Goal: Transaction & Acquisition: Obtain resource

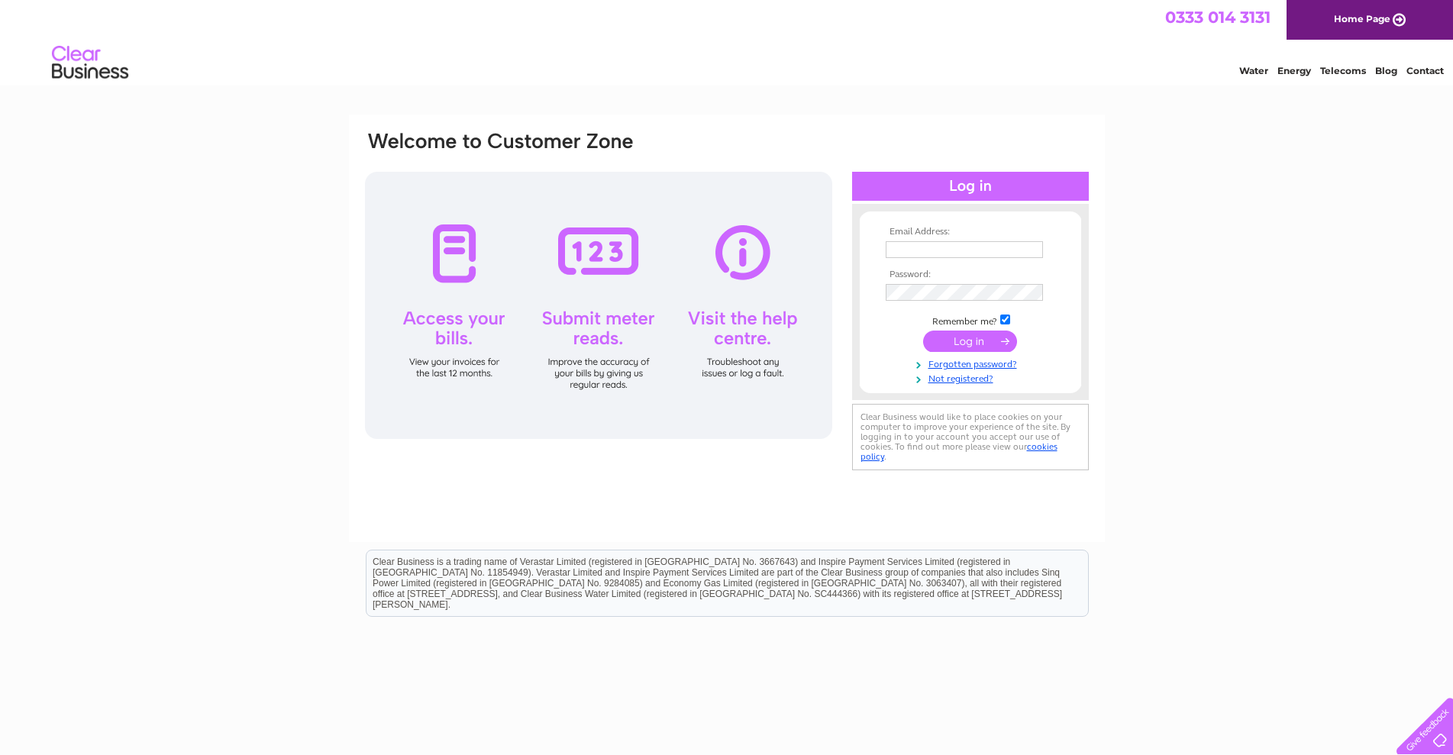
click at [585, 246] on input "text" at bounding box center [964, 249] width 157 height 17
type input "hello@bbkaccounts.co.uk"
click at [585, 342] on input "submit" at bounding box center [970, 341] width 94 height 21
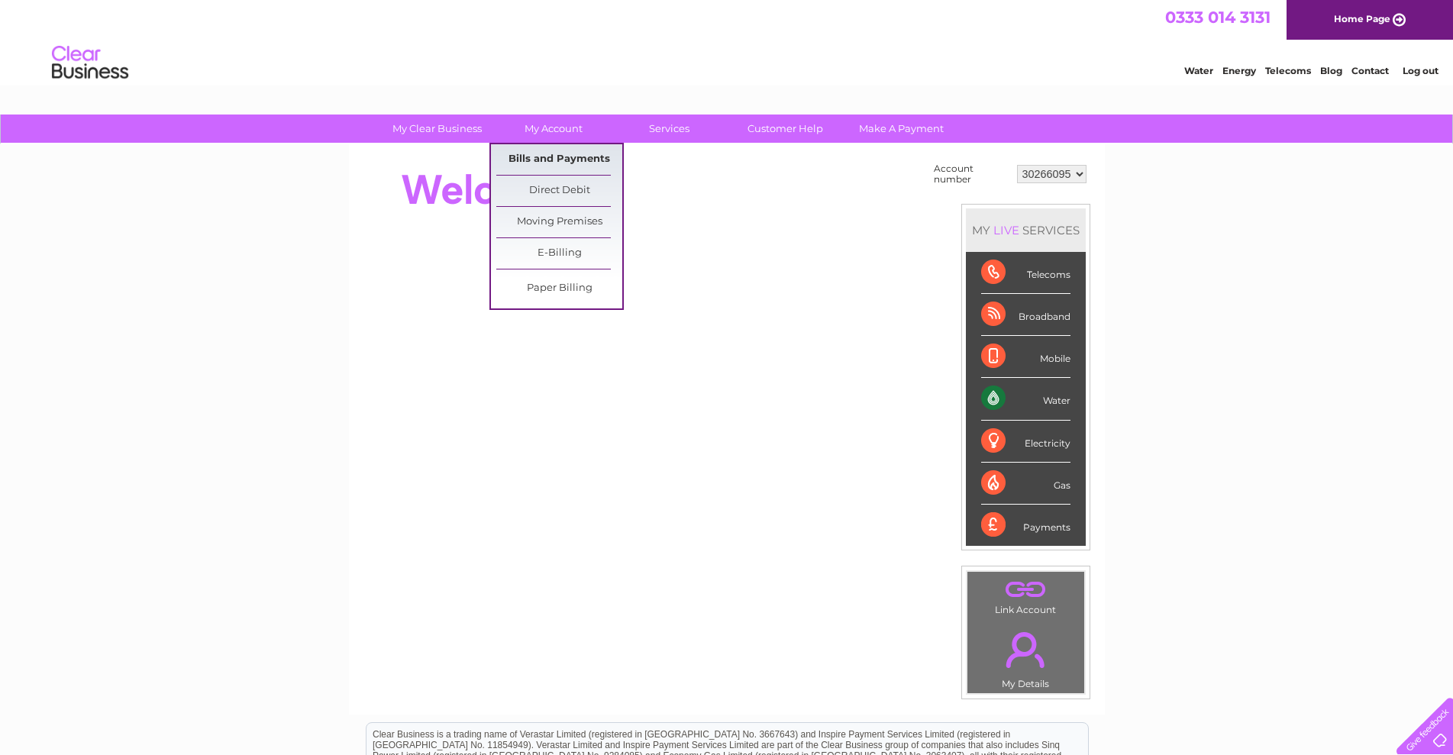
click at [566, 159] on link "Bills and Payments" at bounding box center [559, 159] width 126 height 31
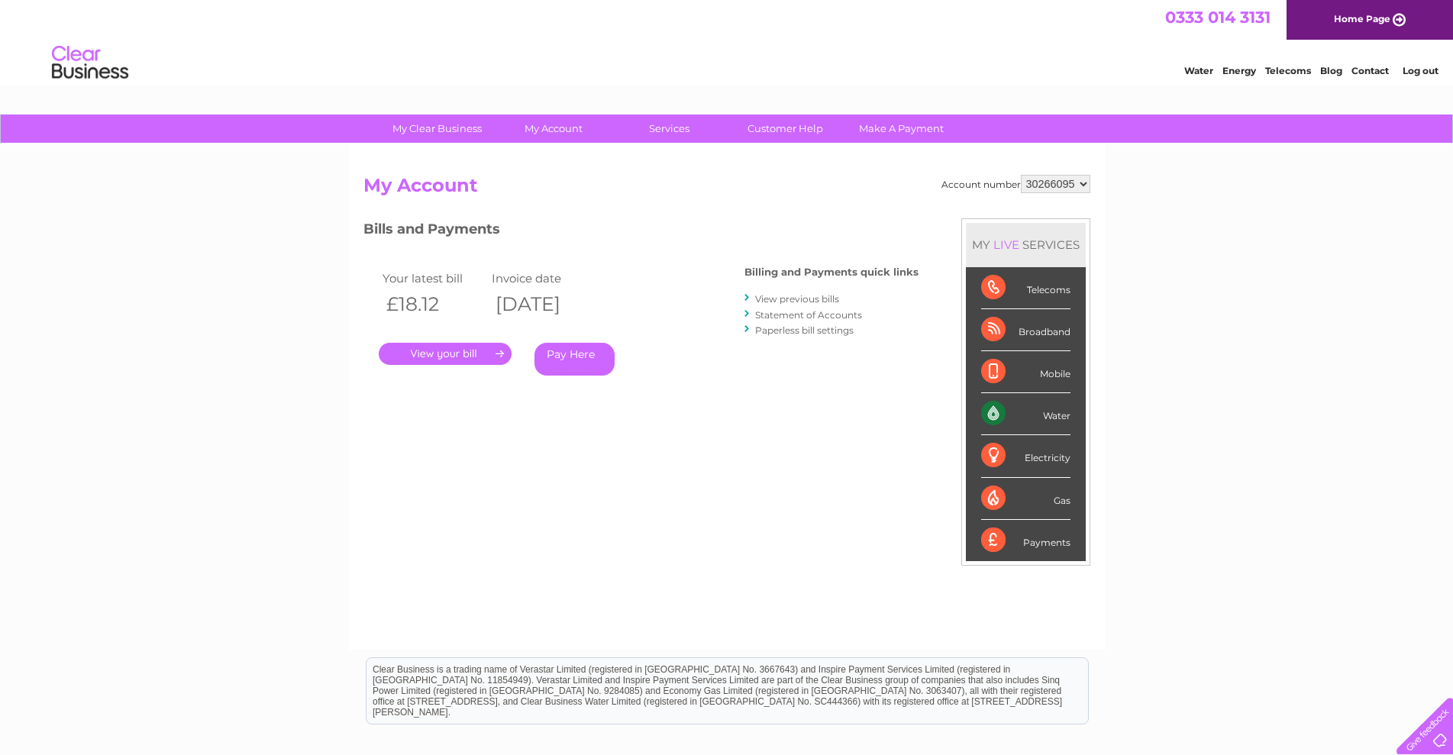
click at [479, 353] on link "." at bounding box center [445, 354] width 133 height 22
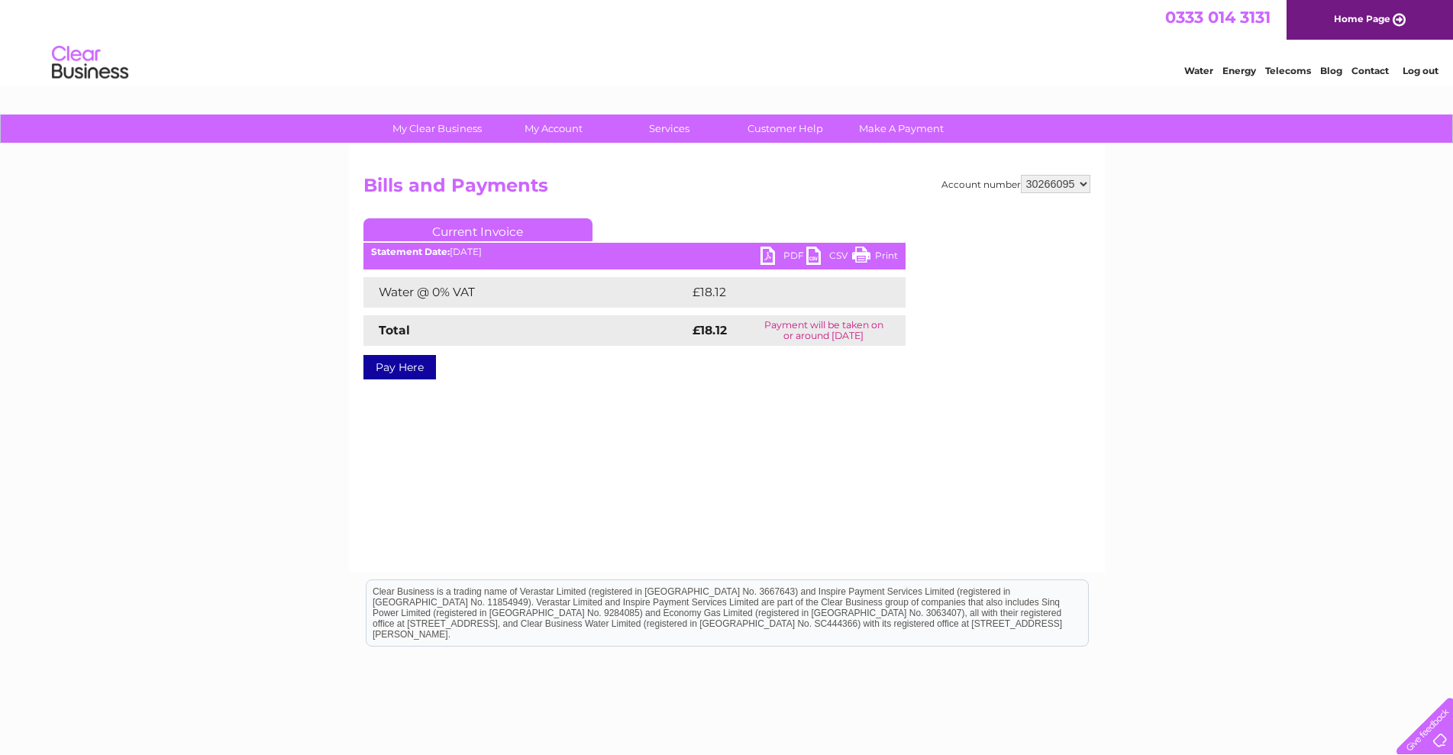
click at [769, 255] on link "PDF" at bounding box center [783, 258] width 46 height 22
